Goal: Task Accomplishment & Management: Manage account settings

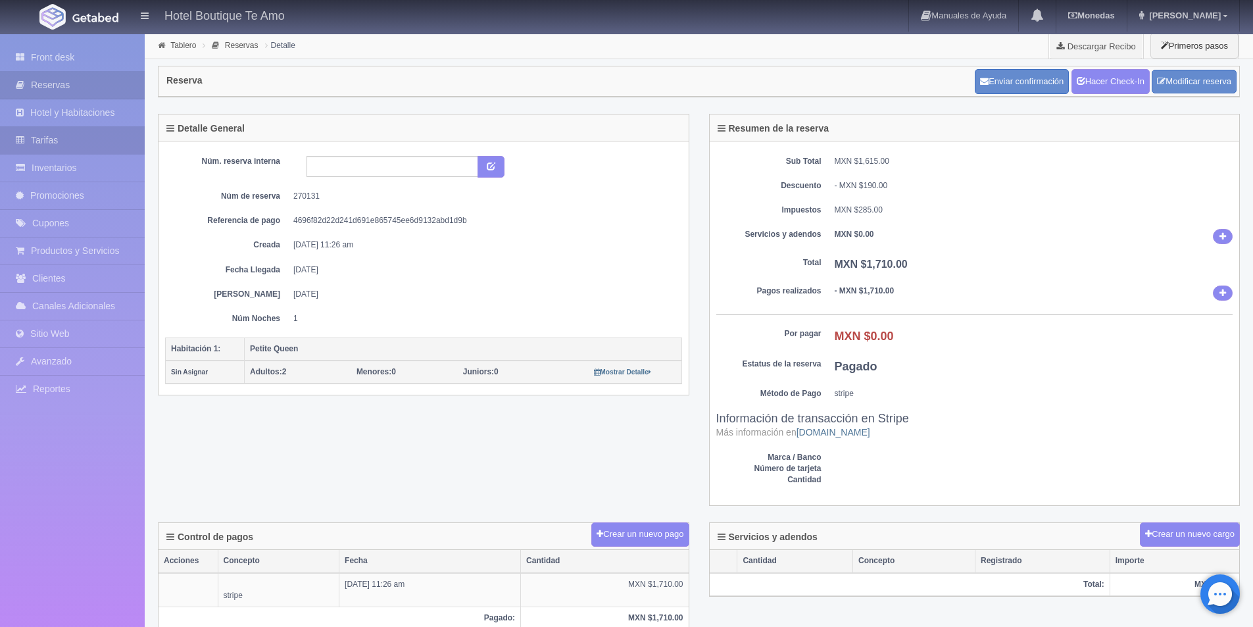
click at [76, 136] on link "Tarifas" at bounding box center [72, 140] width 145 height 27
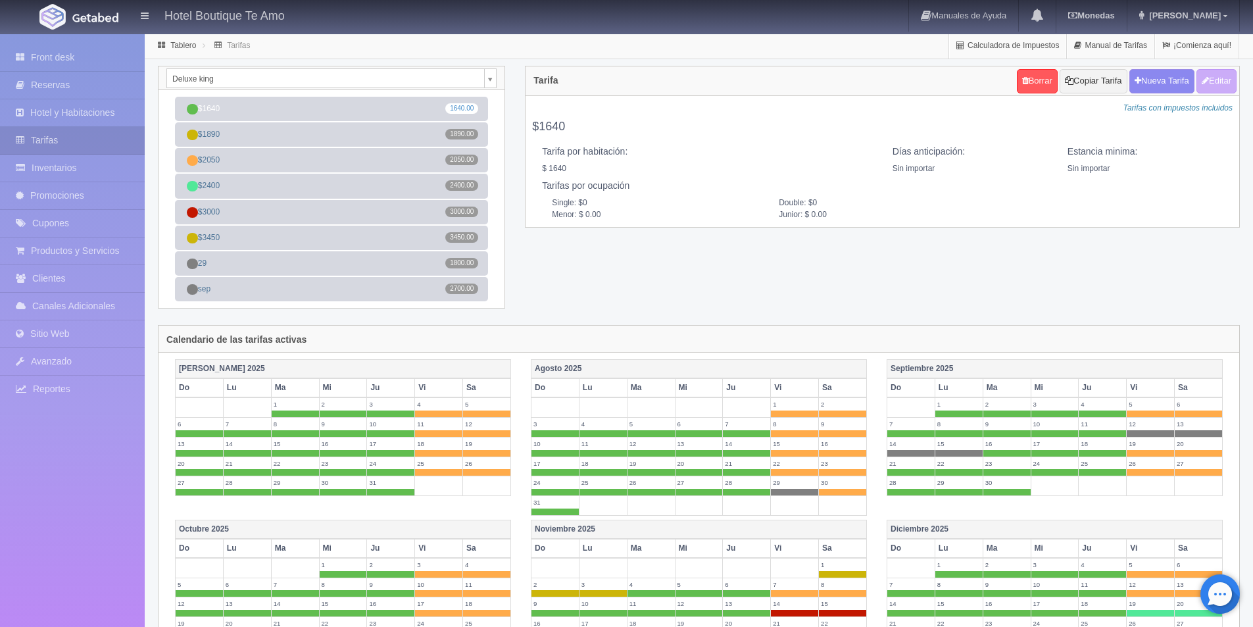
click at [75, 163] on link "Inventarios" at bounding box center [72, 168] width 145 height 27
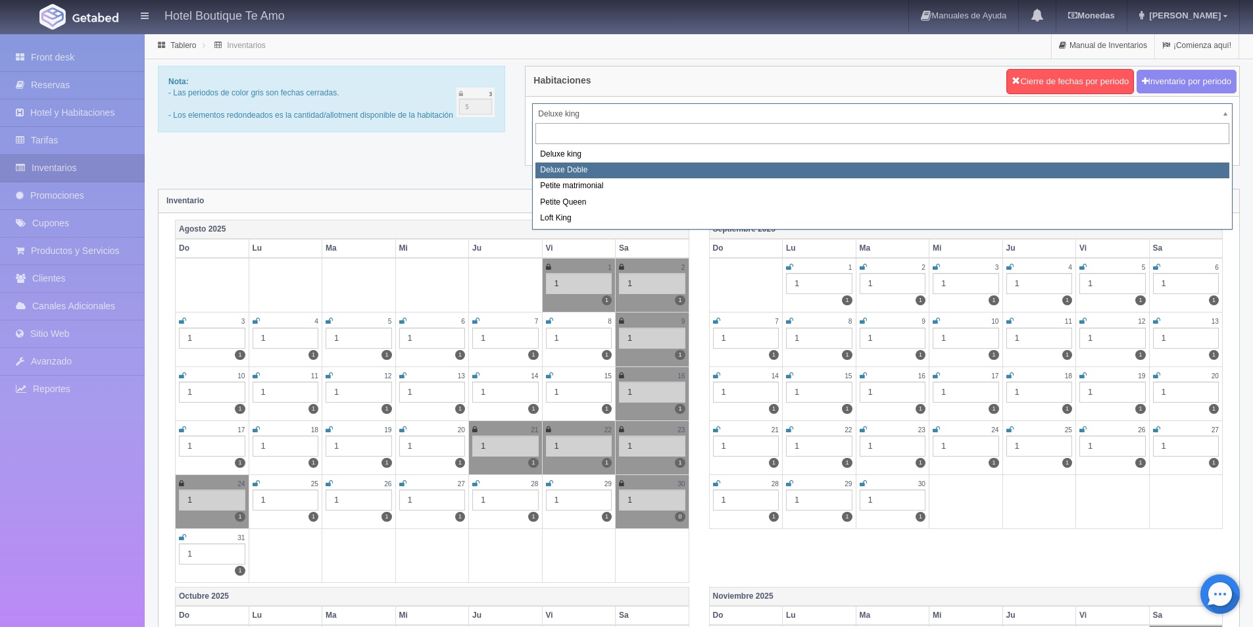
select select "2243"
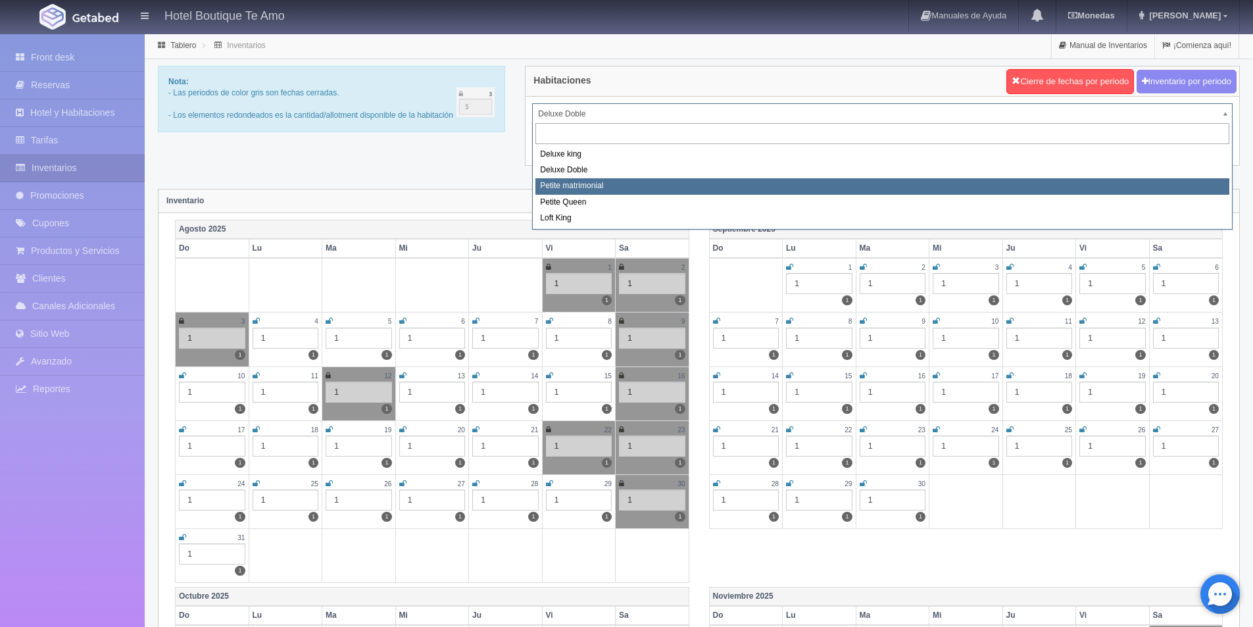
select select "2244"
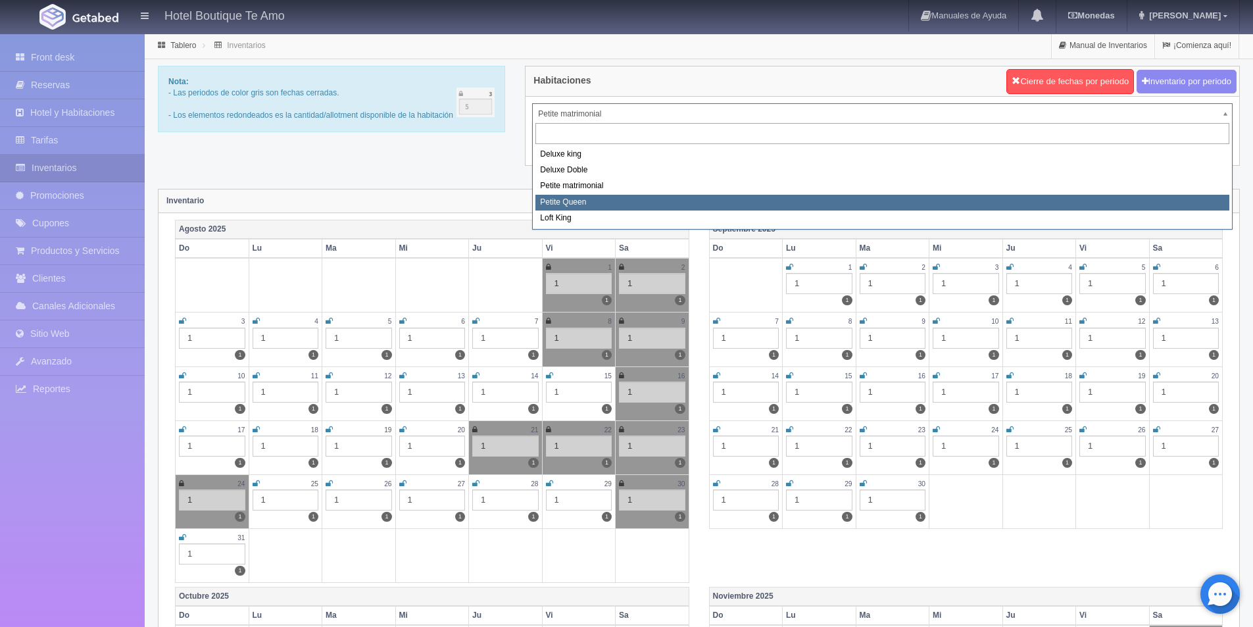
select select "2245"
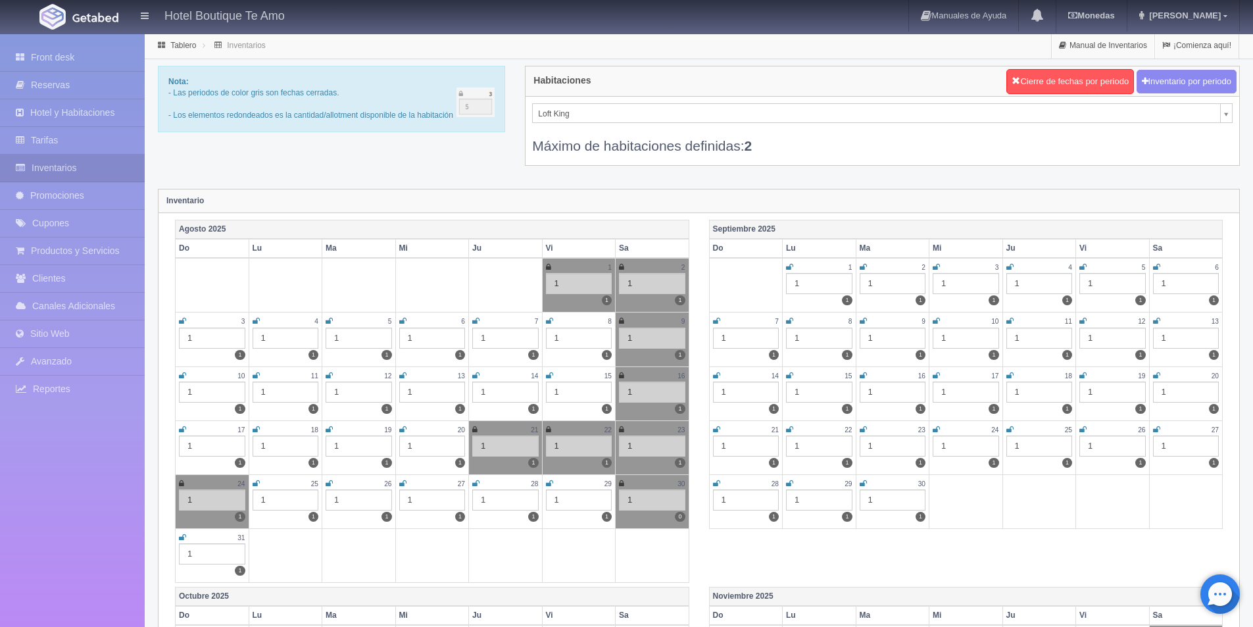
select select "2246"
